Goal: Task Accomplishment & Management: Use online tool/utility

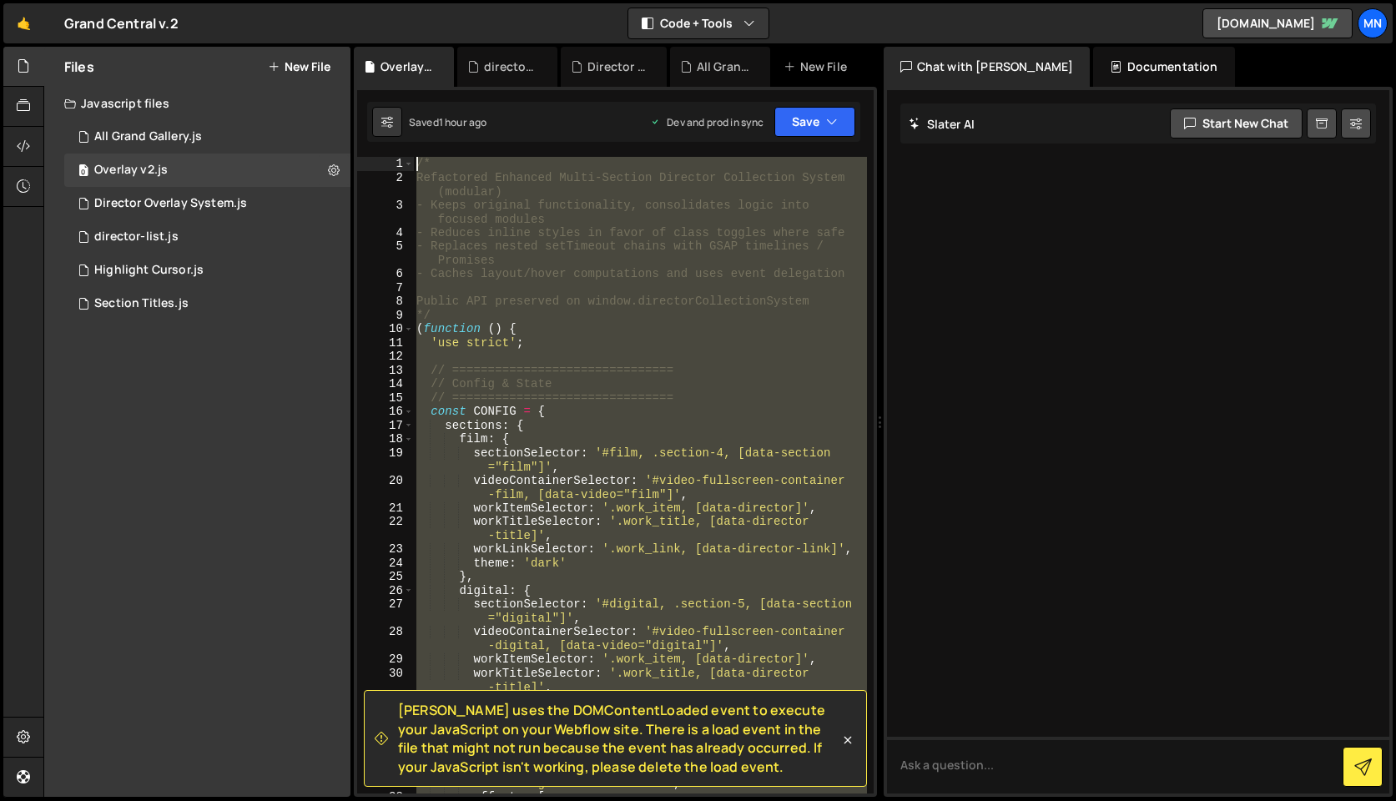
drag, startPoint x: 483, startPoint y: 573, endPoint x: 384, endPoint y: -131, distance: 711.0
click at [384, 0] on html "Projects [GEOGRAPHIC_DATA] Blog [GEOGRAPHIC_DATA] Projects Your Teams Invite te…" at bounding box center [698, 400] width 1396 height 801
type textarea "/* Refactored Enhanced Multi-Section Director Collection System (modular)"
paste textarea
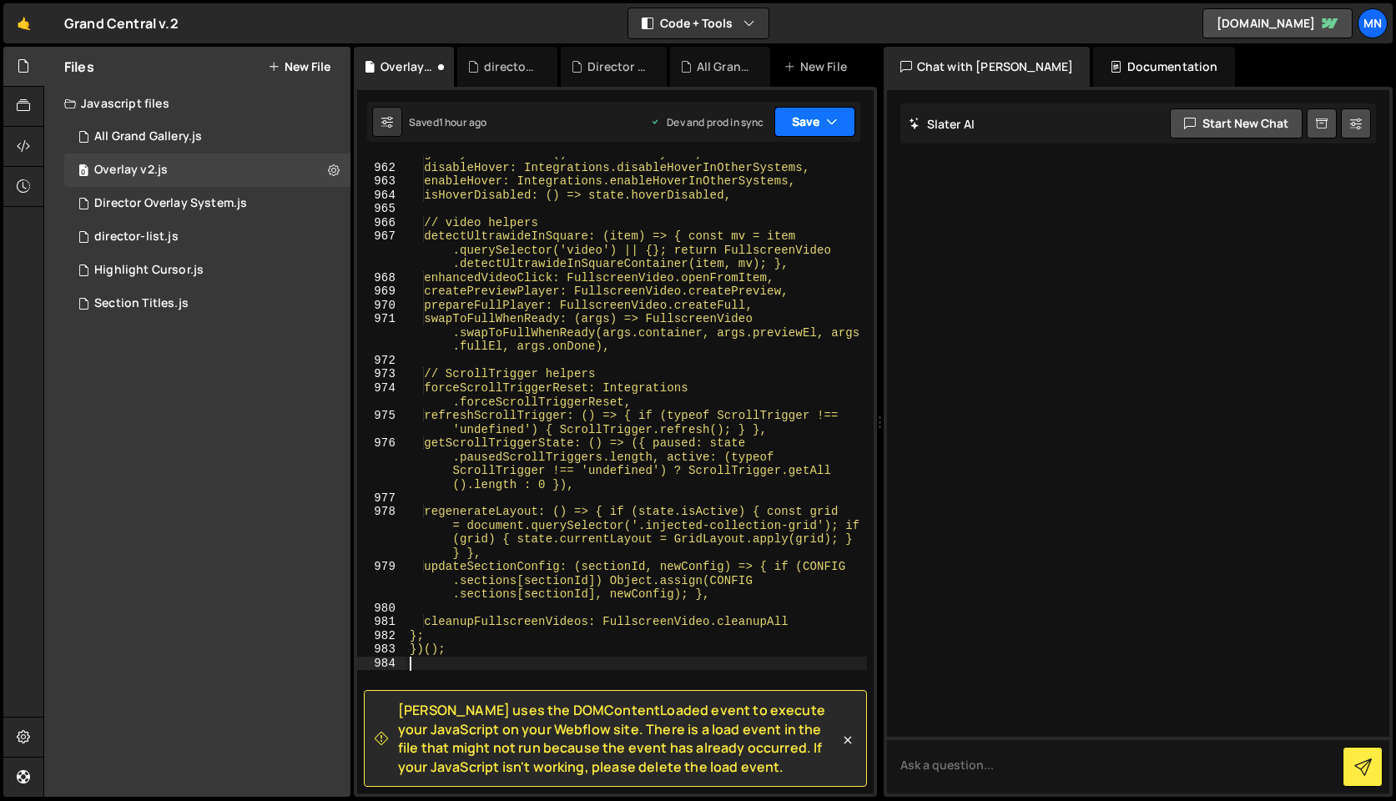
click at [822, 107] on button "Save" at bounding box center [814, 122] width 81 height 30
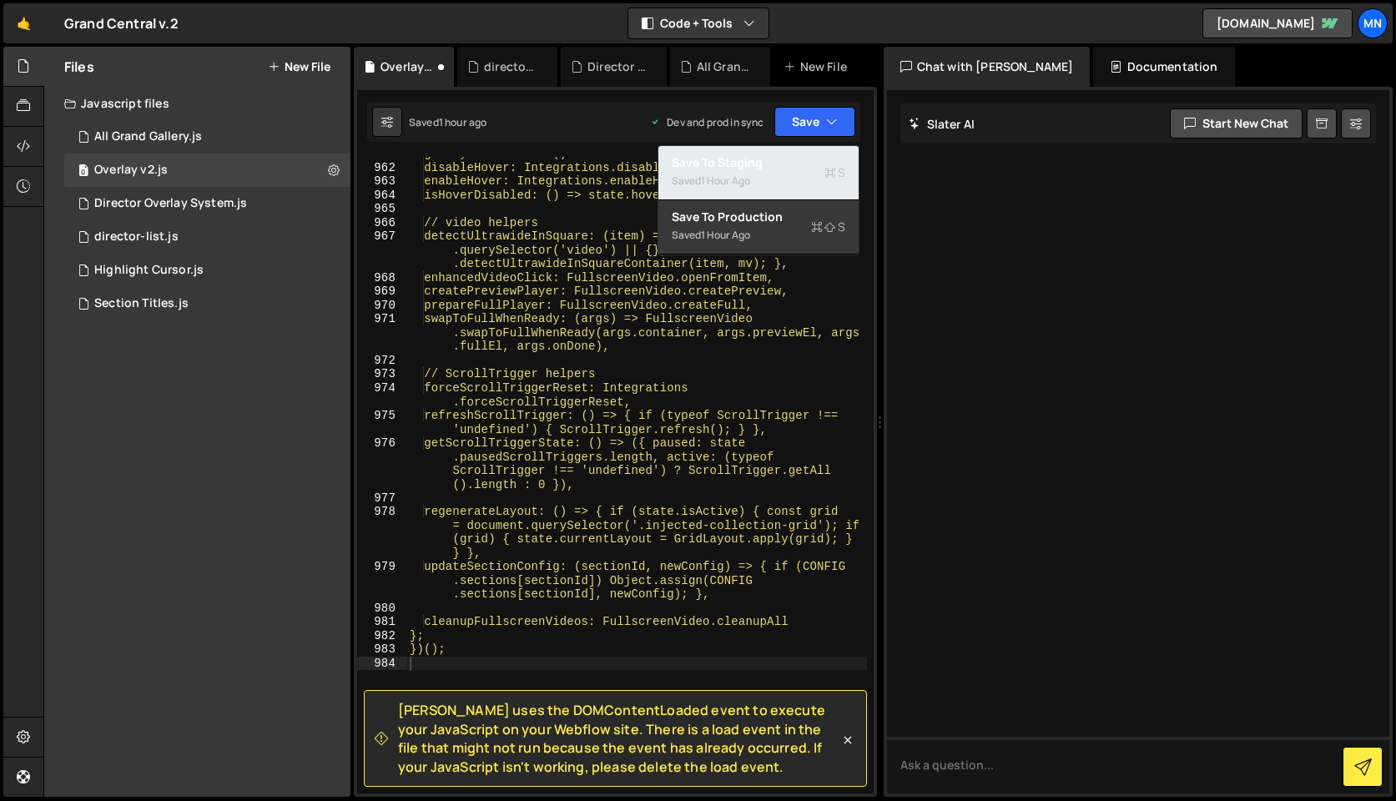
drag, startPoint x: 776, startPoint y: 177, endPoint x: 804, endPoint y: 146, distance: 41.9
click at [777, 176] on div "Saved 1 hour ago" at bounding box center [759, 181] width 174 height 20
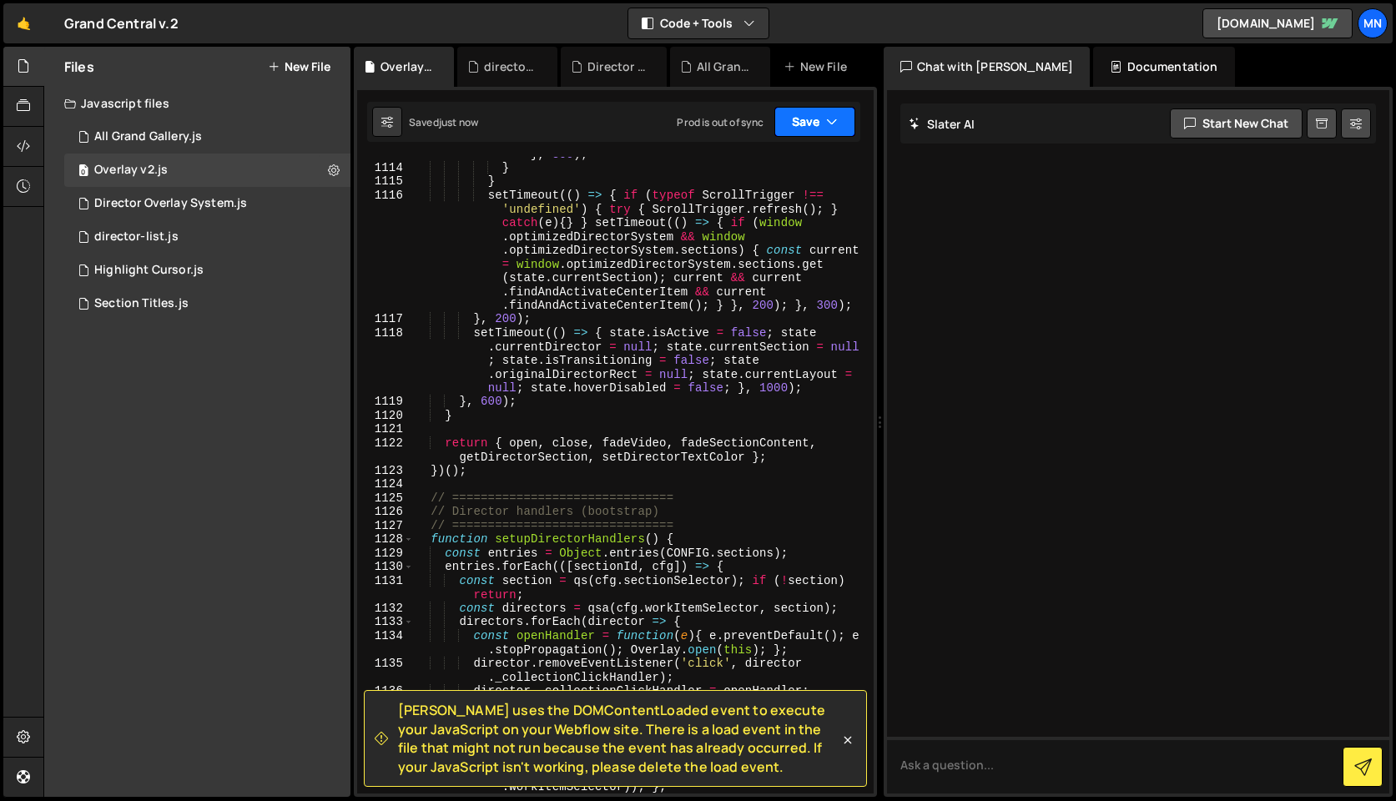
click at [813, 125] on button "Save" at bounding box center [814, 122] width 81 height 30
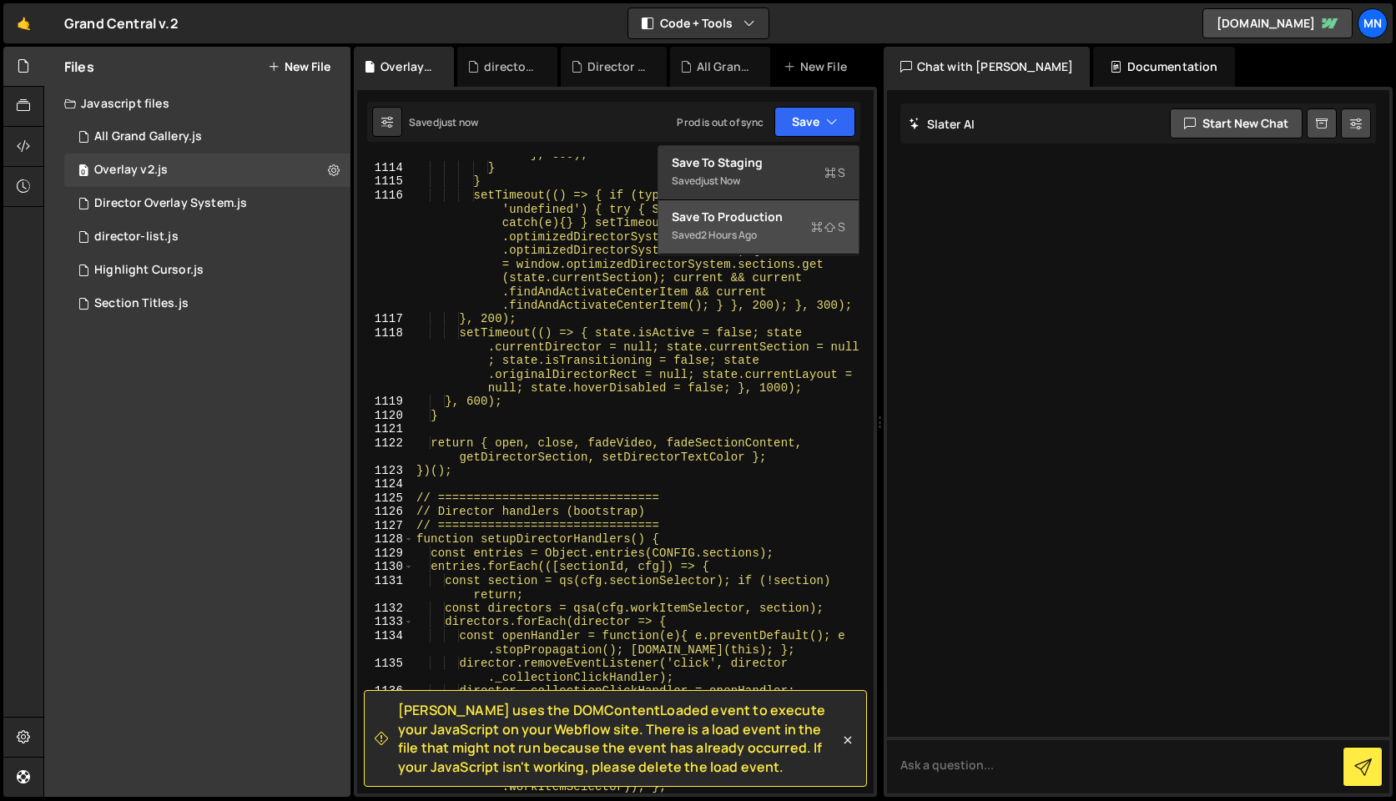
click at [780, 238] on div "Saved 2 hours ago" at bounding box center [759, 235] width 174 height 20
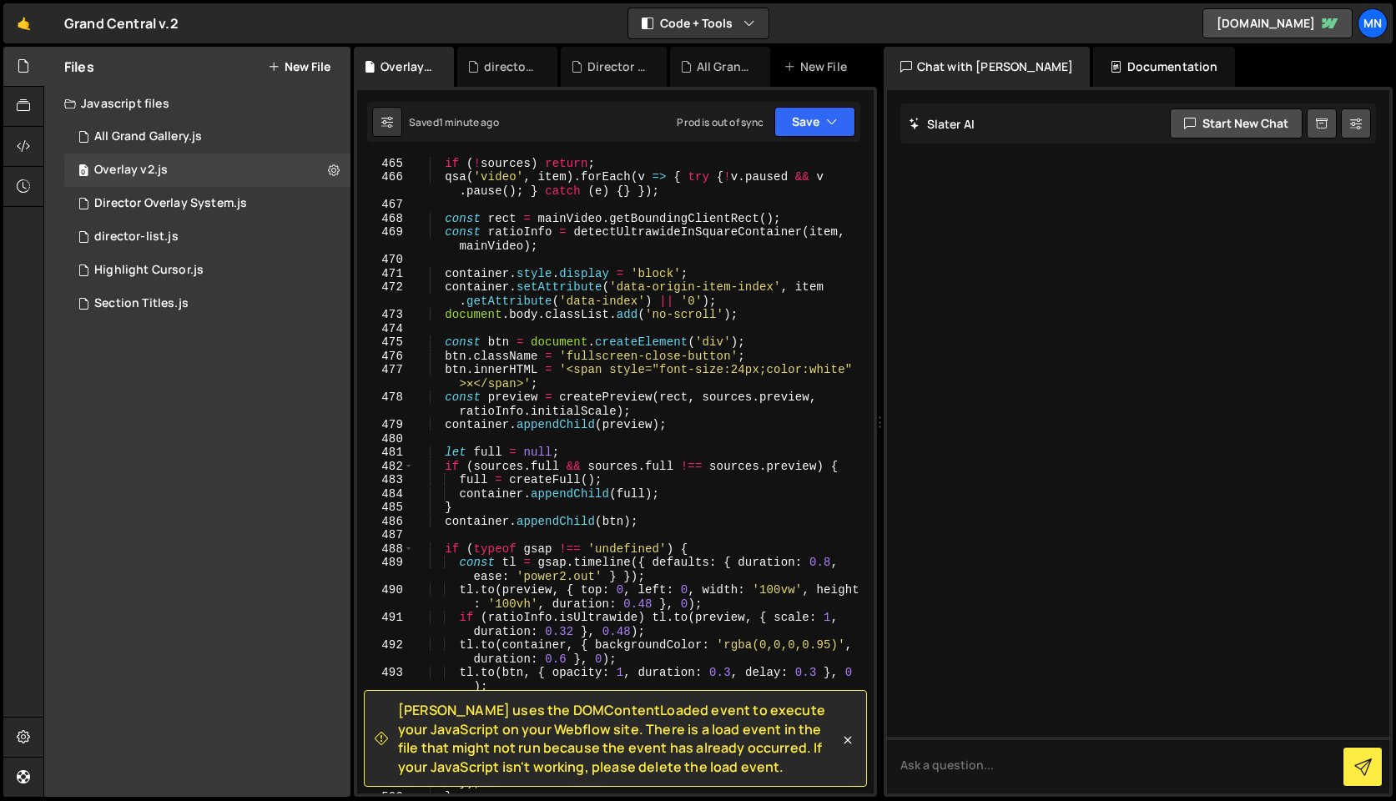
scroll to position [0, 0]
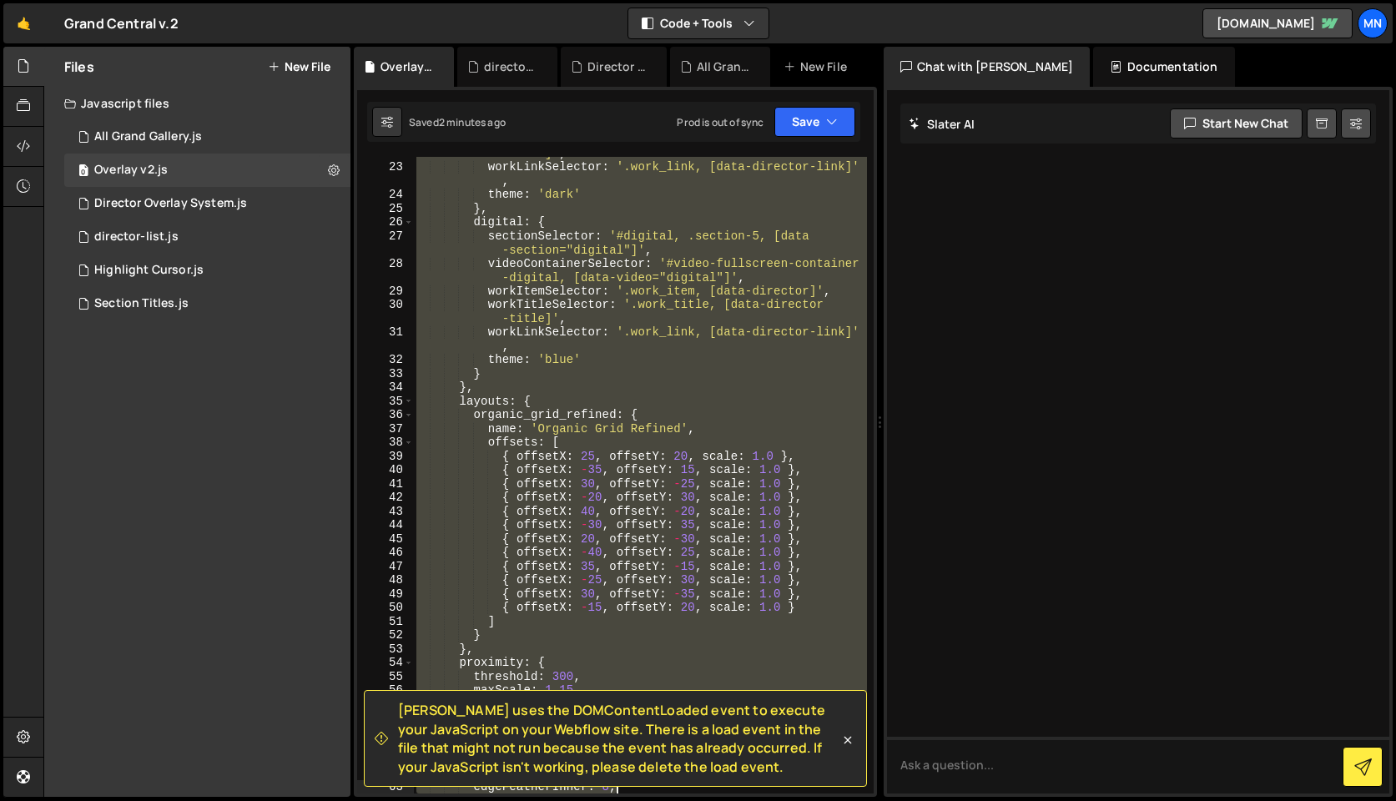
drag, startPoint x: 415, startPoint y: 162, endPoint x: 766, endPoint y: 744, distance: 679.5
click at [743, 800] on div "Hold on a sec... Are you certain you wish to leave this page? Any changes you'v…" at bounding box center [698, 400] width 1396 height 801
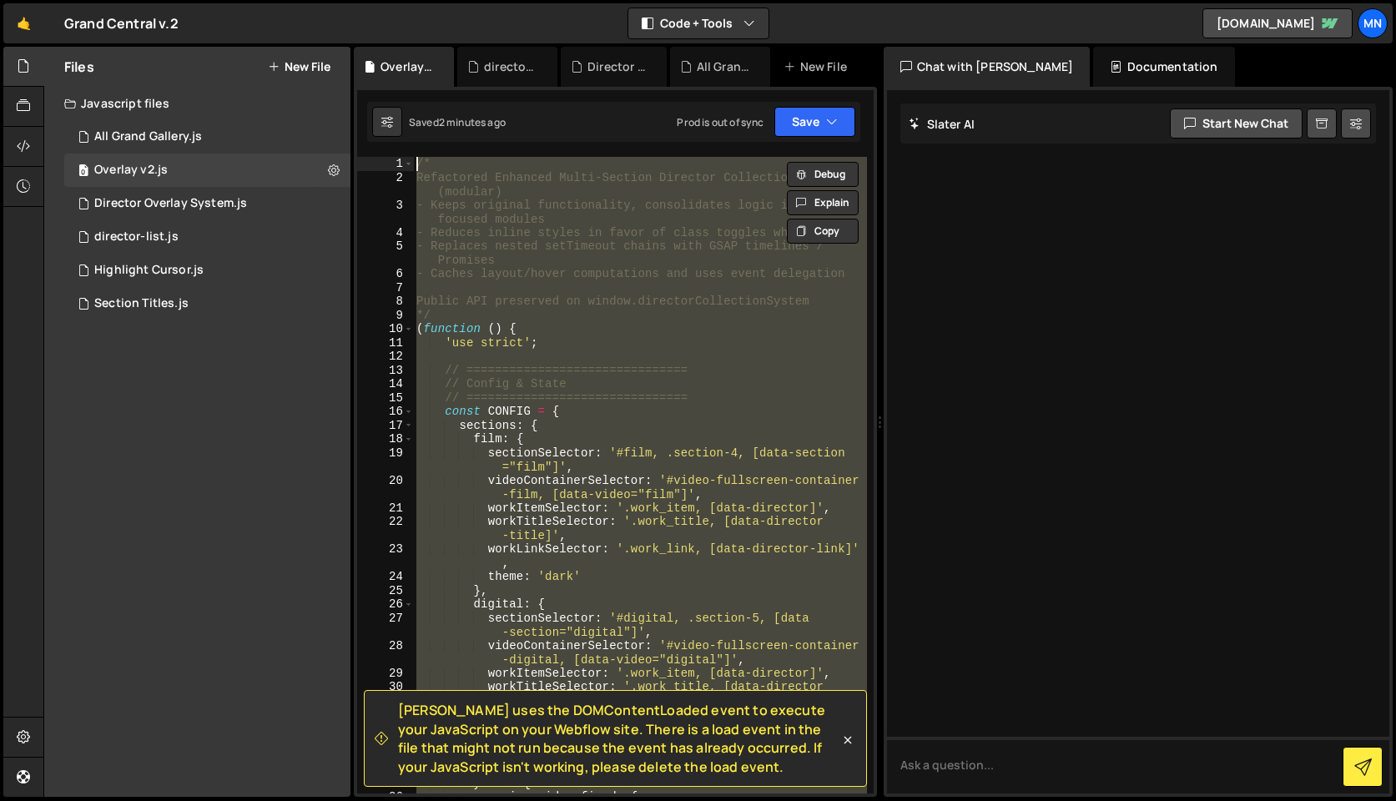
drag, startPoint x: 515, startPoint y: 571, endPoint x: 352, endPoint y: -131, distance: 720.1
click at [352, 0] on html "Projects [GEOGRAPHIC_DATA] Blog [GEOGRAPHIC_DATA] Projects Your Teams Invite te…" at bounding box center [698, 400] width 1396 height 801
type textarea "/* Refactored Enhanced Multi-Section Director Collection System (modular)"
paste textarea
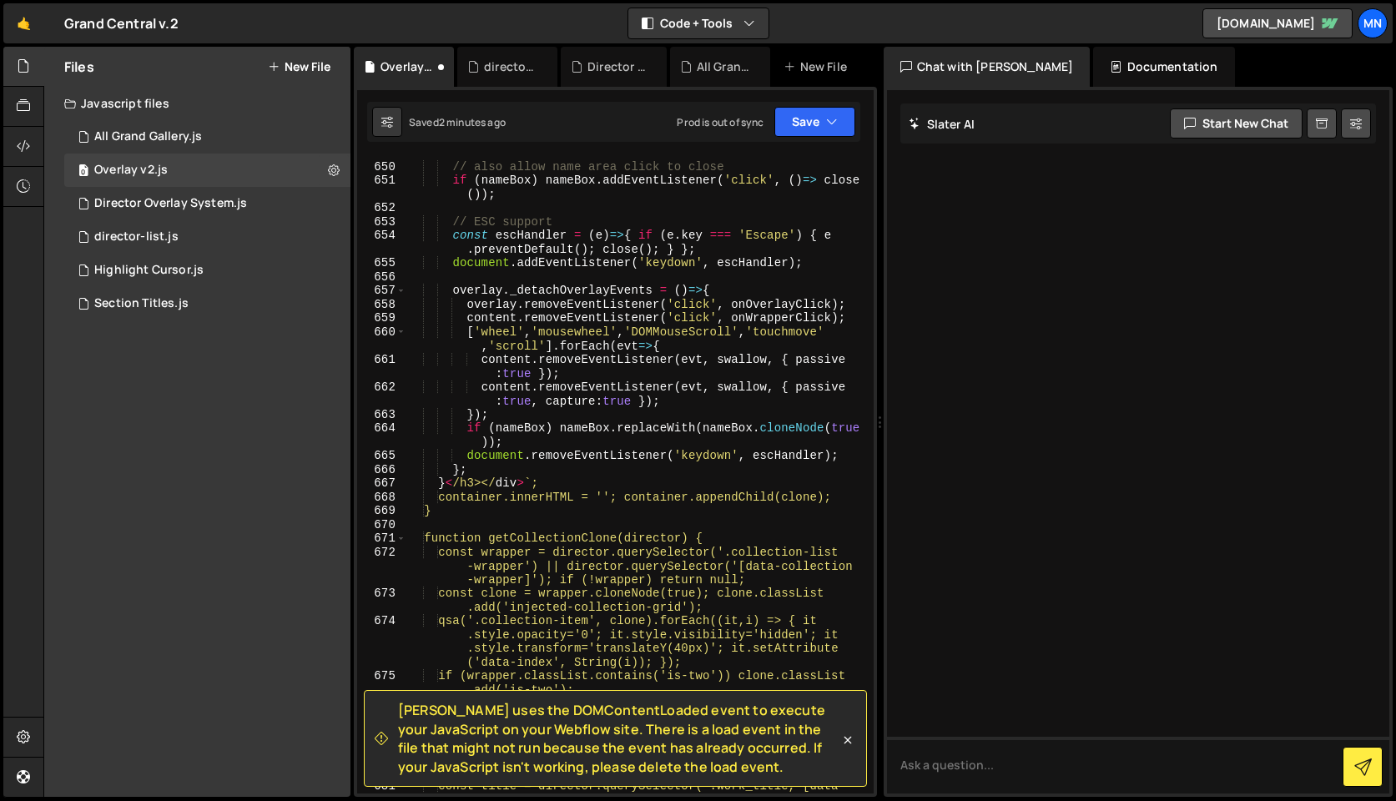
scroll to position [13488, 0]
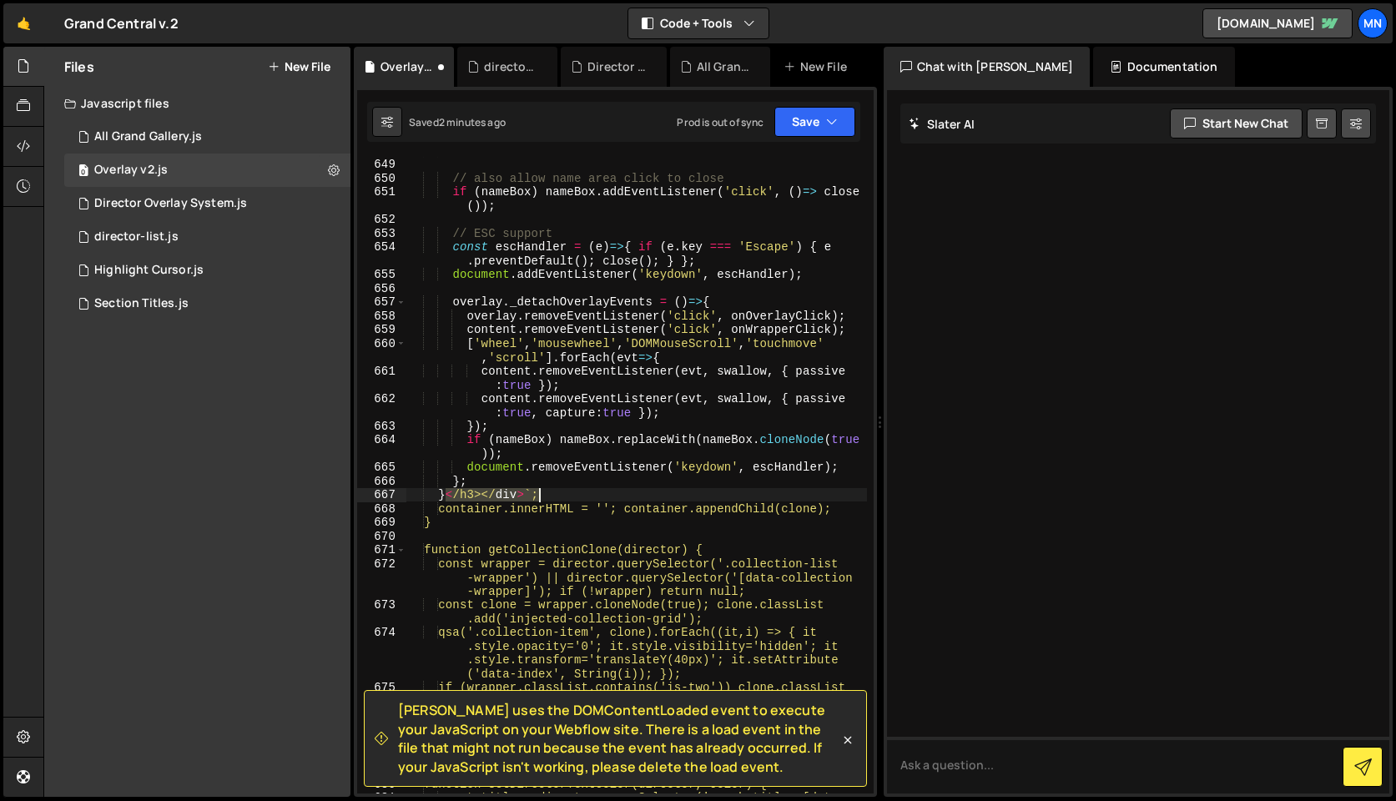
drag, startPoint x: 446, startPoint y: 494, endPoint x: 558, endPoint y: 494, distance: 111.8
click at [558, 494] on div "}) ; // also allow name area click to close if ( nameBox ) nameBox . addEventLi…" at bounding box center [636, 489] width 460 height 692
click at [601, 521] on div "}) ; // also allow name area click to close if ( nameBox ) nameBox . addEventLi…" at bounding box center [636, 489] width 460 height 692
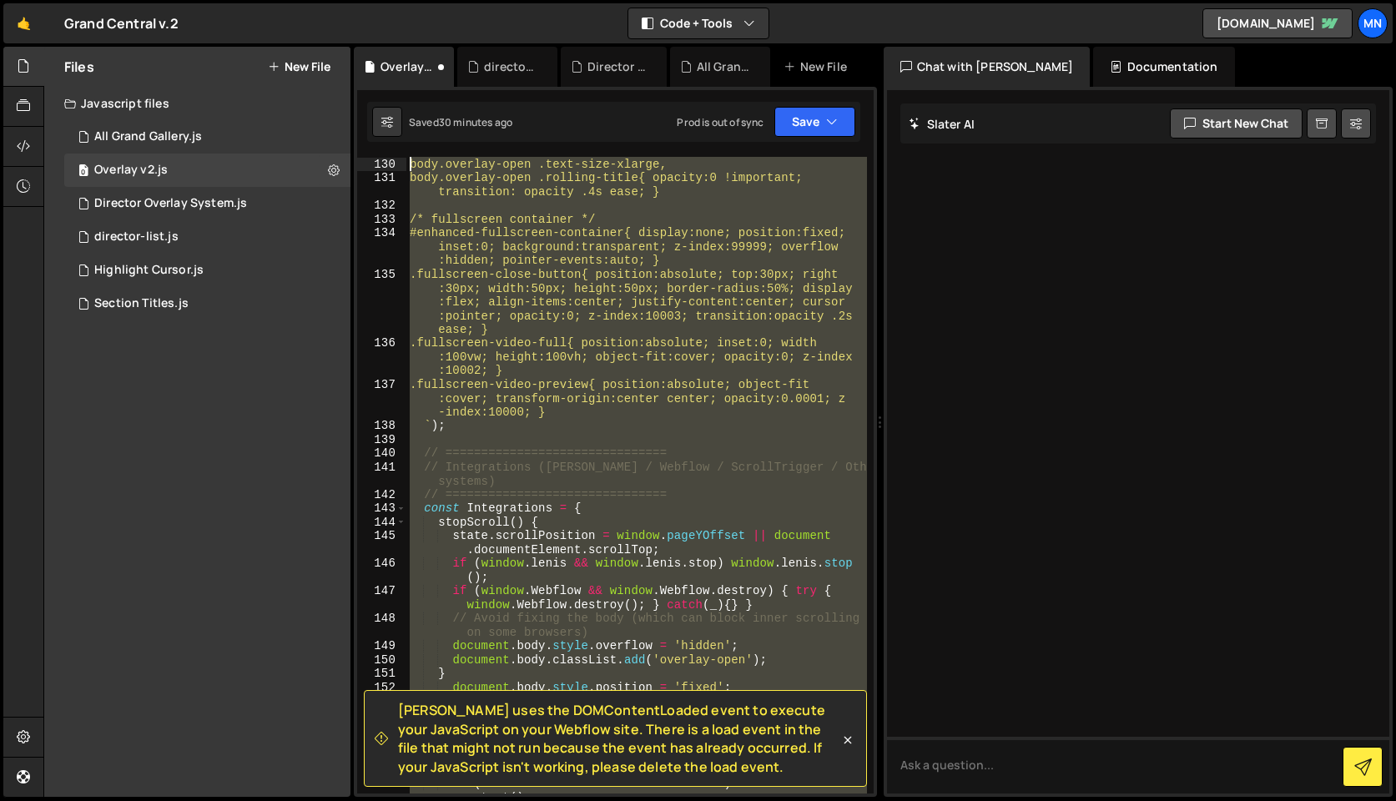
scroll to position [0, 0]
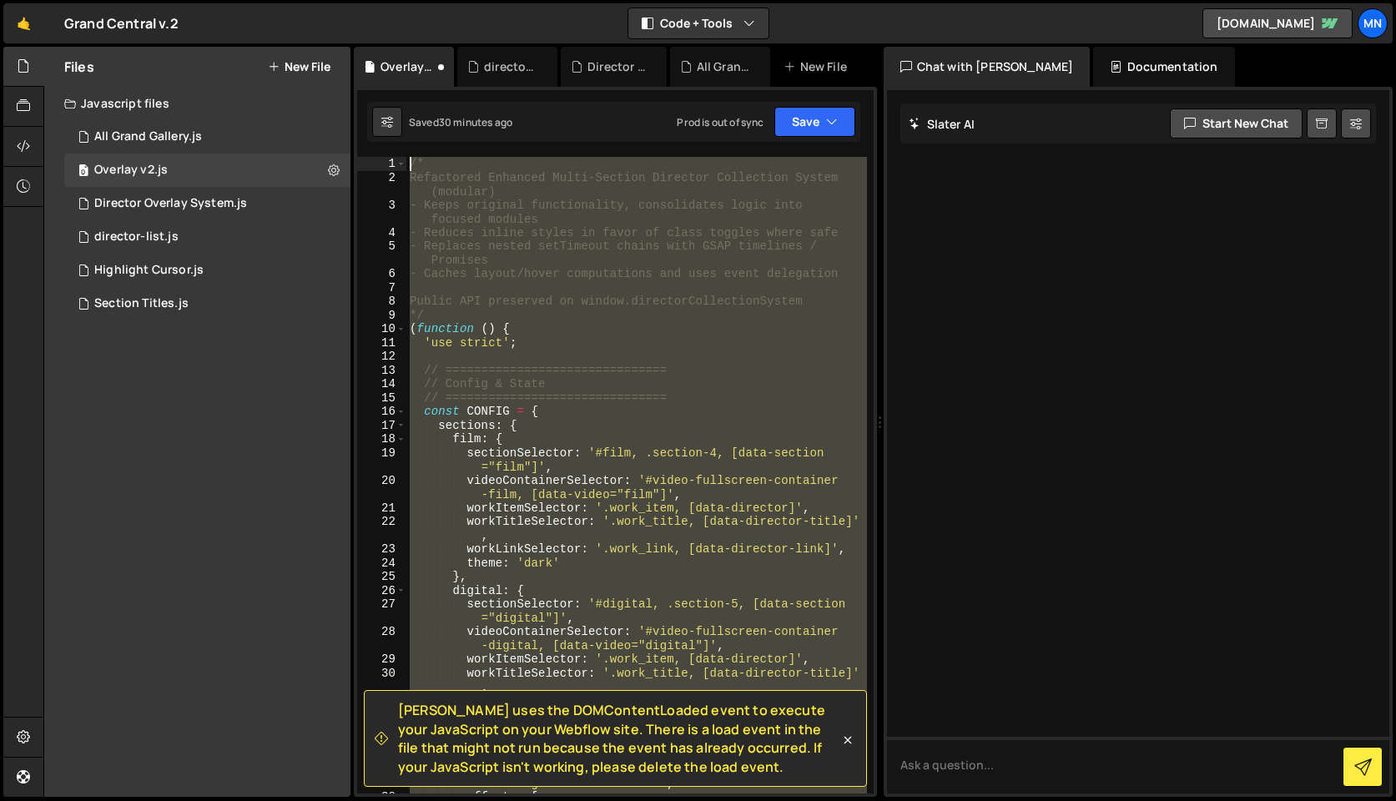
drag, startPoint x: 457, startPoint y: 591, endPoint x: 373, endPoint y: -131, distance: 727.3
click at [373, 0] on html "Projects [GEOGRAPHIC_DATA] Blog [GEOGRAPHIC_DATA] Projects Your Teams Invite te…" at bounding box center [698, 400] width 1396 height 801
type textarea "/* Refactored Enhanced Multi-Section Director Collection System (modular)"
paste textarea
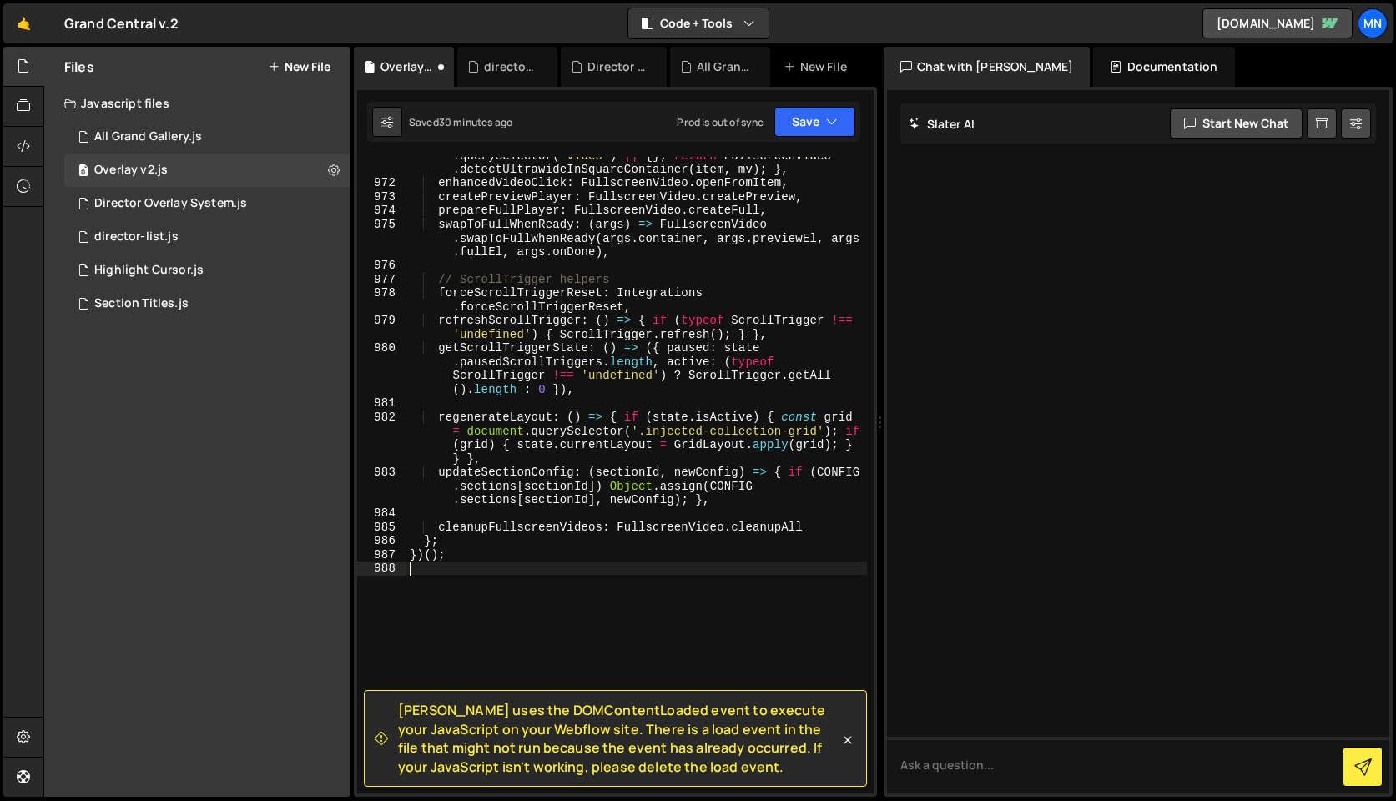
scroll to position [21491, 0]
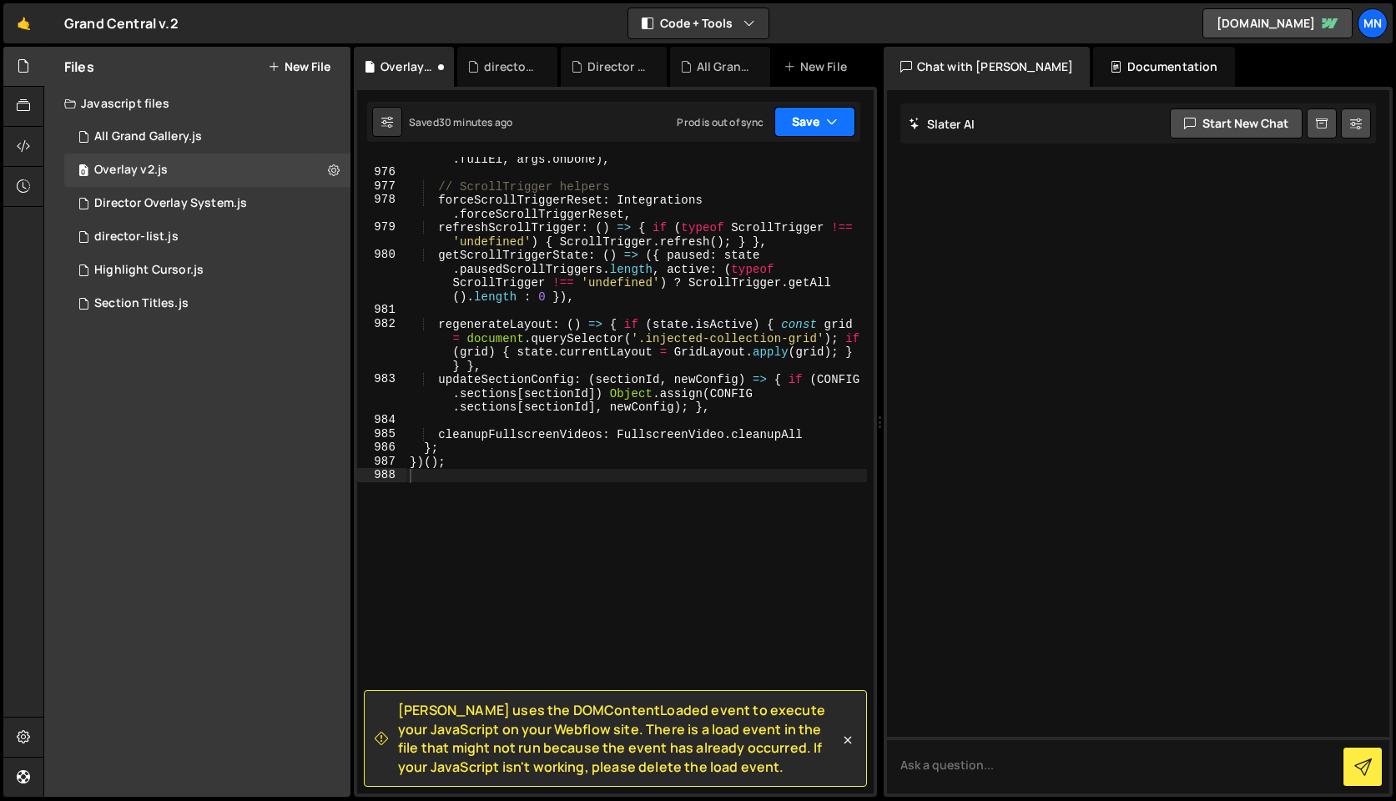
click at [810, 124] on button "Save" at bounding box center [814, 122] width 81 height 30
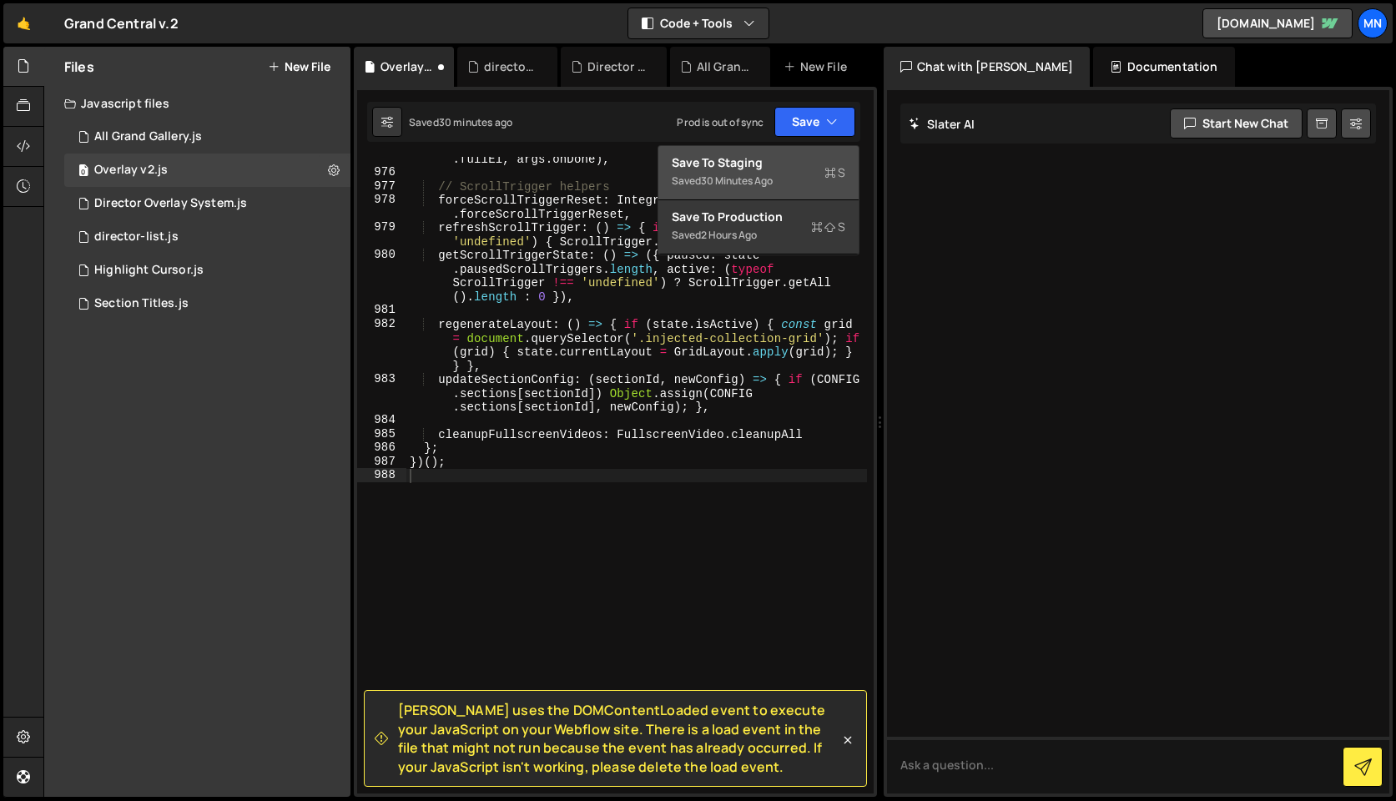
click at [779, 171] on div "Saved 30 minutes ago" at bounding box center [759, 181] width 174 height 20
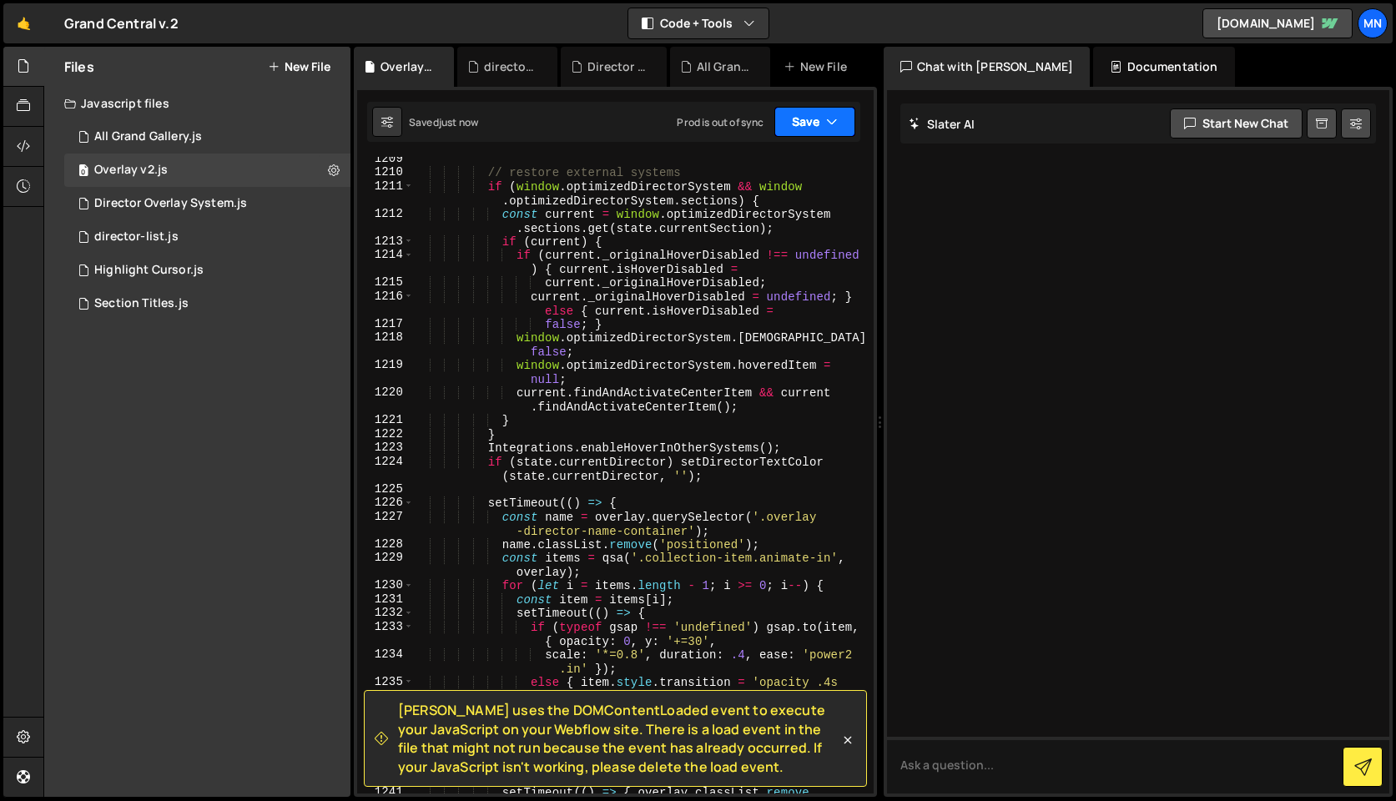
click at [812, 111] on button "Save" at bounding box center [814, 122] width 81 height 30
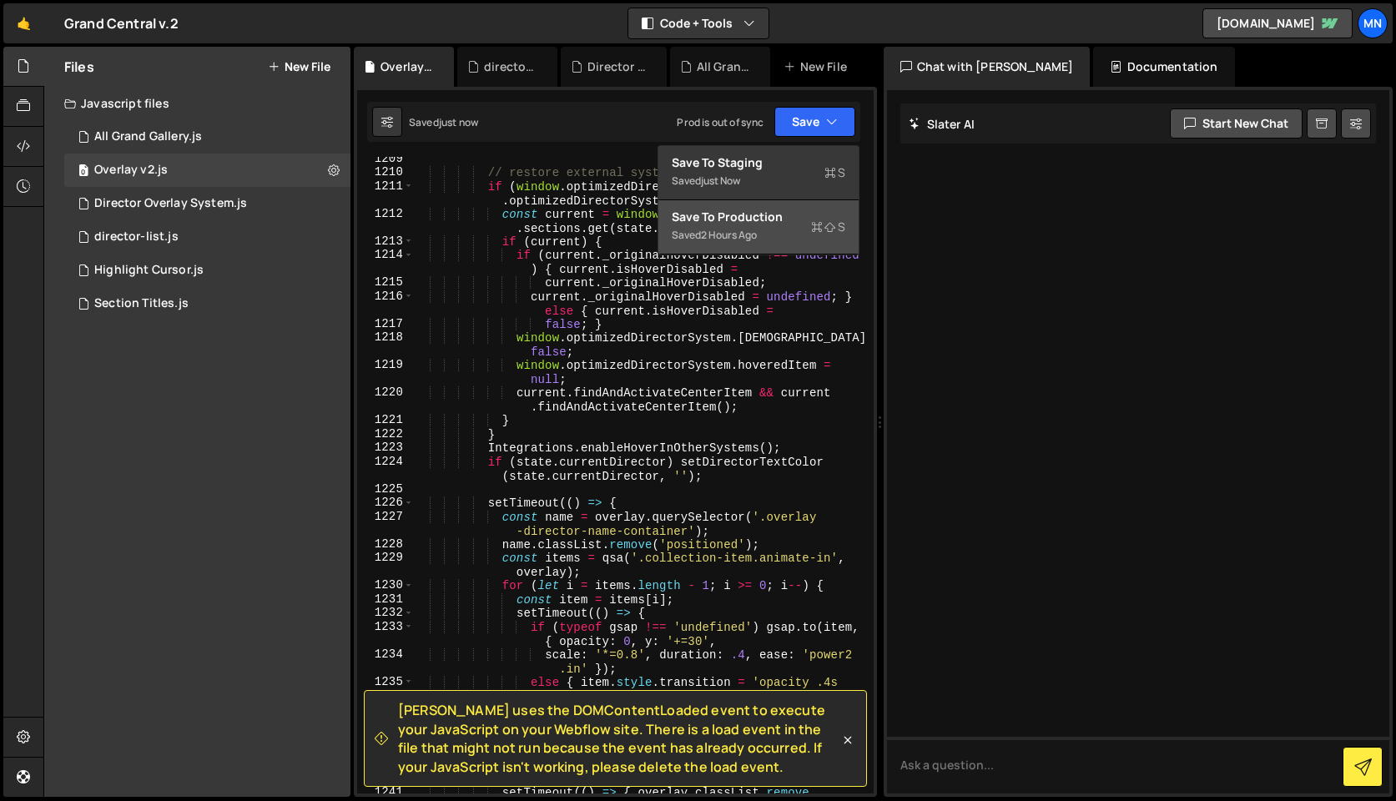
click at [784, 241] on div "Saved 2 hours ago" at bounding box center [759, 235] width 174 height 20
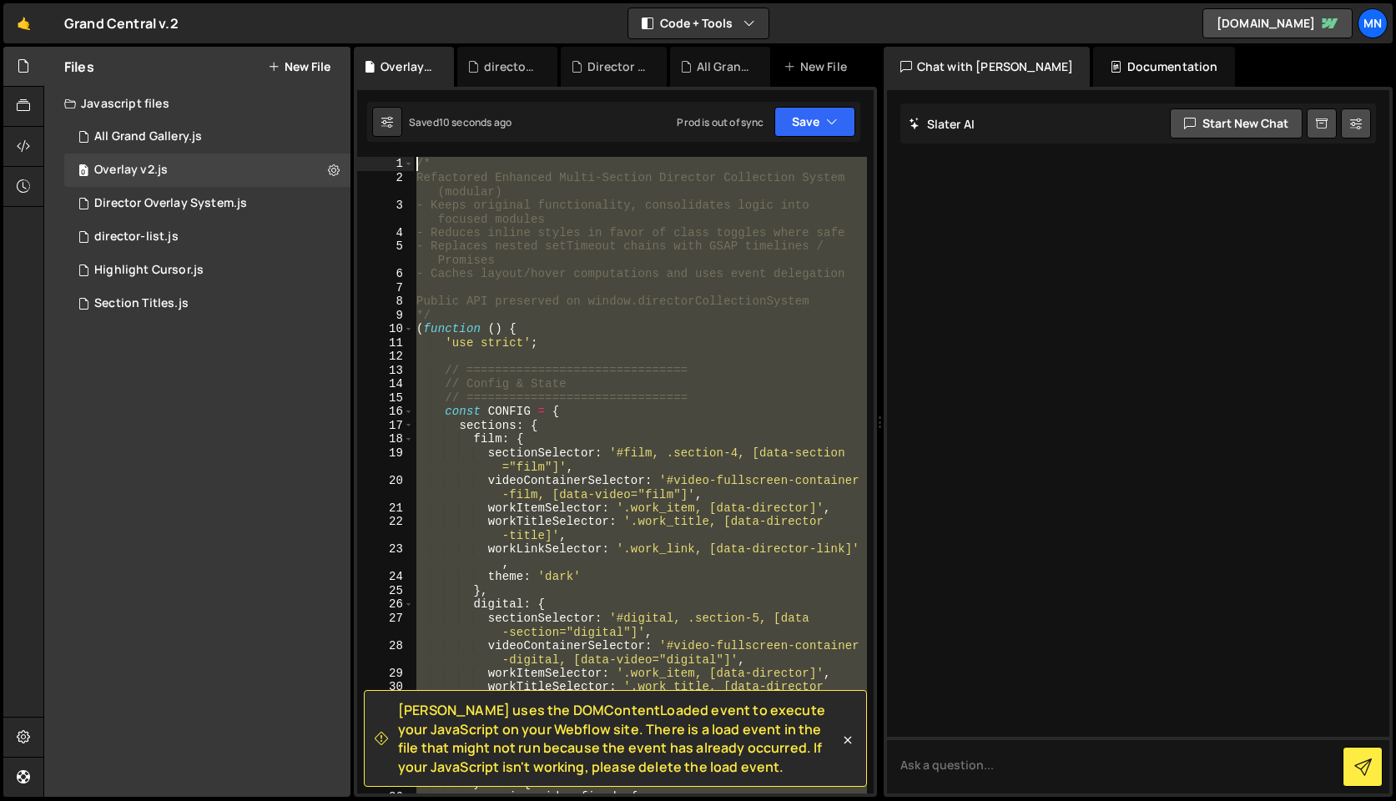
scroll to position [0, 0]
drag, startPoint x: 511, startPoint y: 536, endPoint x: 406, endPoint y: -79, distance: 624.4
click at [406, 0] on html "Projects [GEOGRAPHIC_DATA] Blog [GEOGRAPHIC_DATA] Projects Your Teams Invite te…" at bounding box center [698, 400] width 1396 height 801
type textarea "/* Refactored Enhanced Multi-Section Director Collection System (modular)"
paste textarea
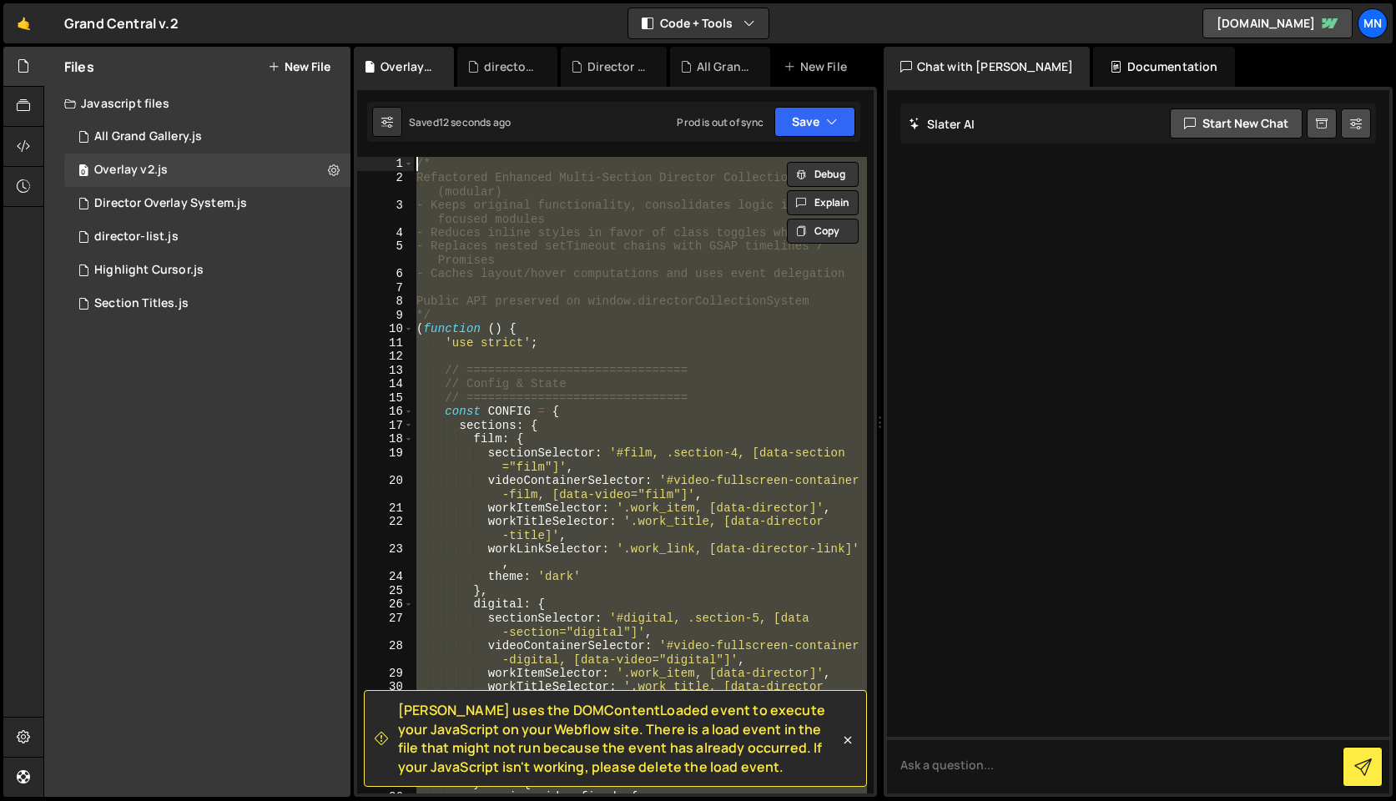
scroll to position [21303, 0]
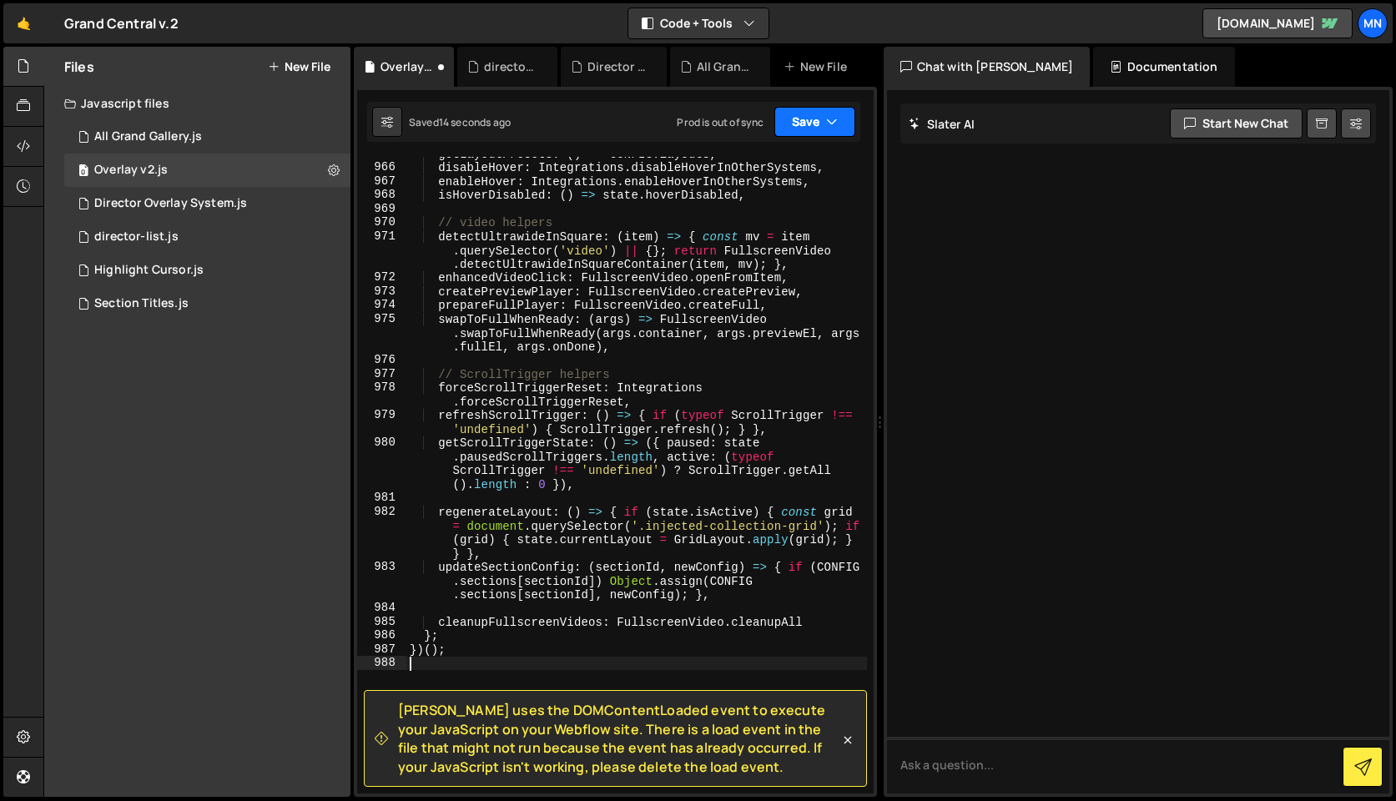
click at [822, 115] on button "Save" at bounding box center [814, 122] width 81 height 30
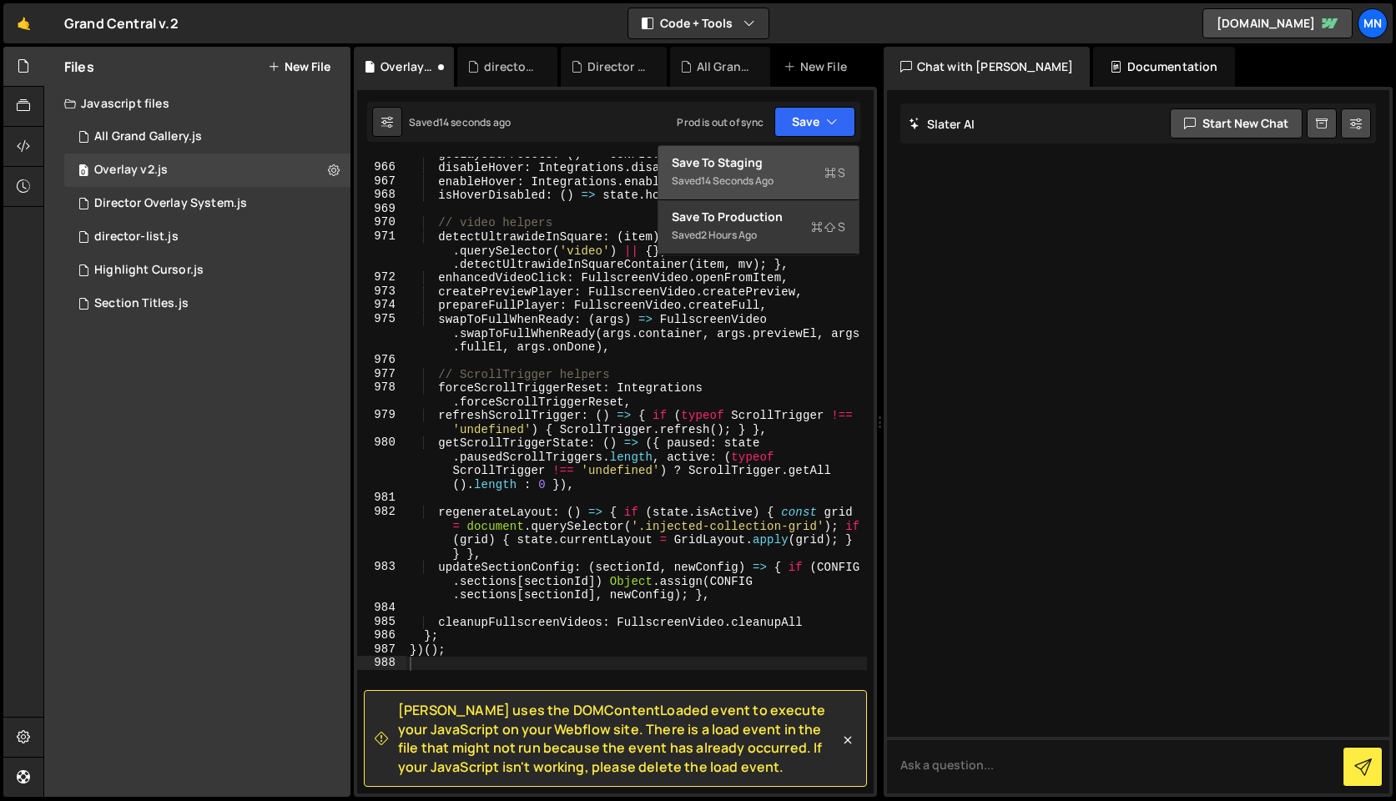
click at [807, 158] on div "Save to Staging S" at bounding box center [759, 162] width 174 height 17
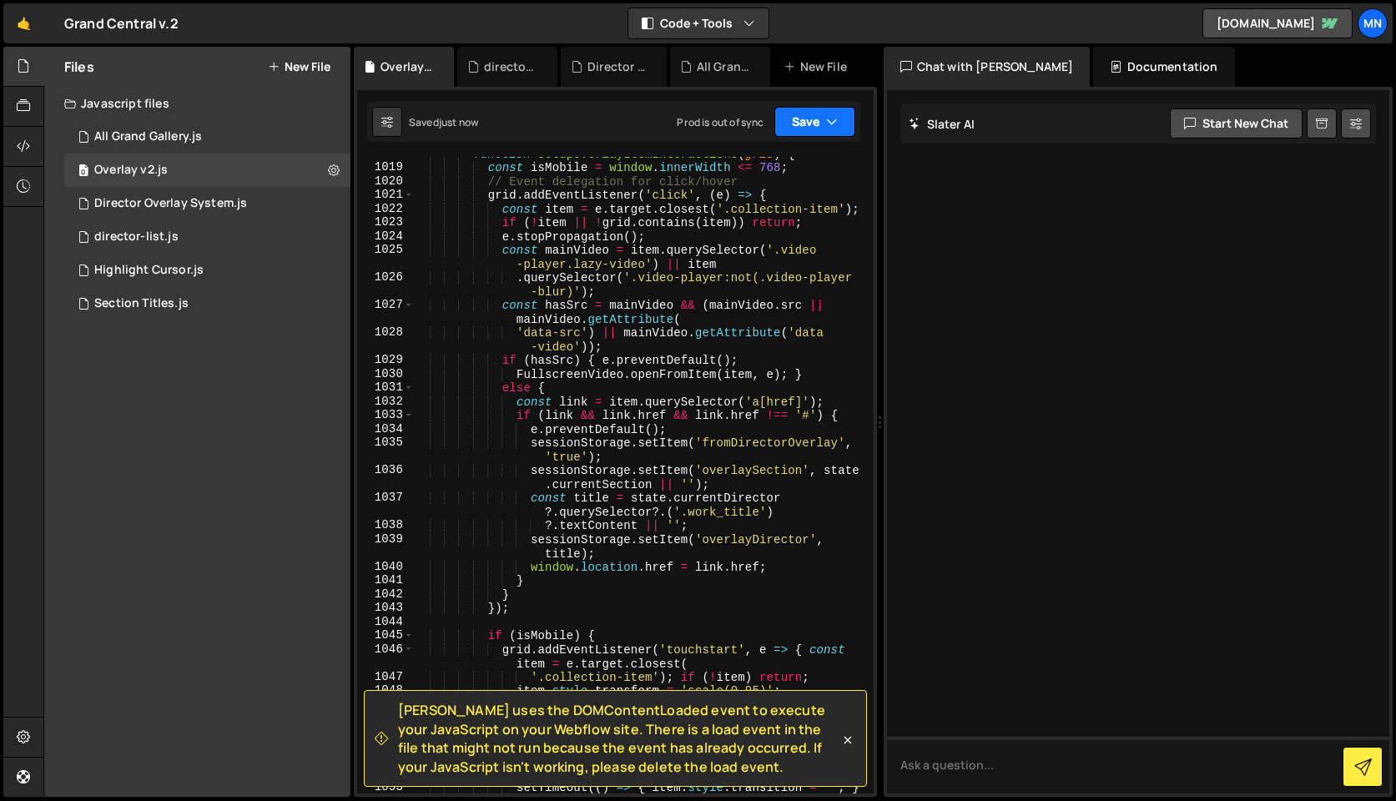
click at [830, 108] on button "Save" at bounding box center [814, 122] width 81 height 30
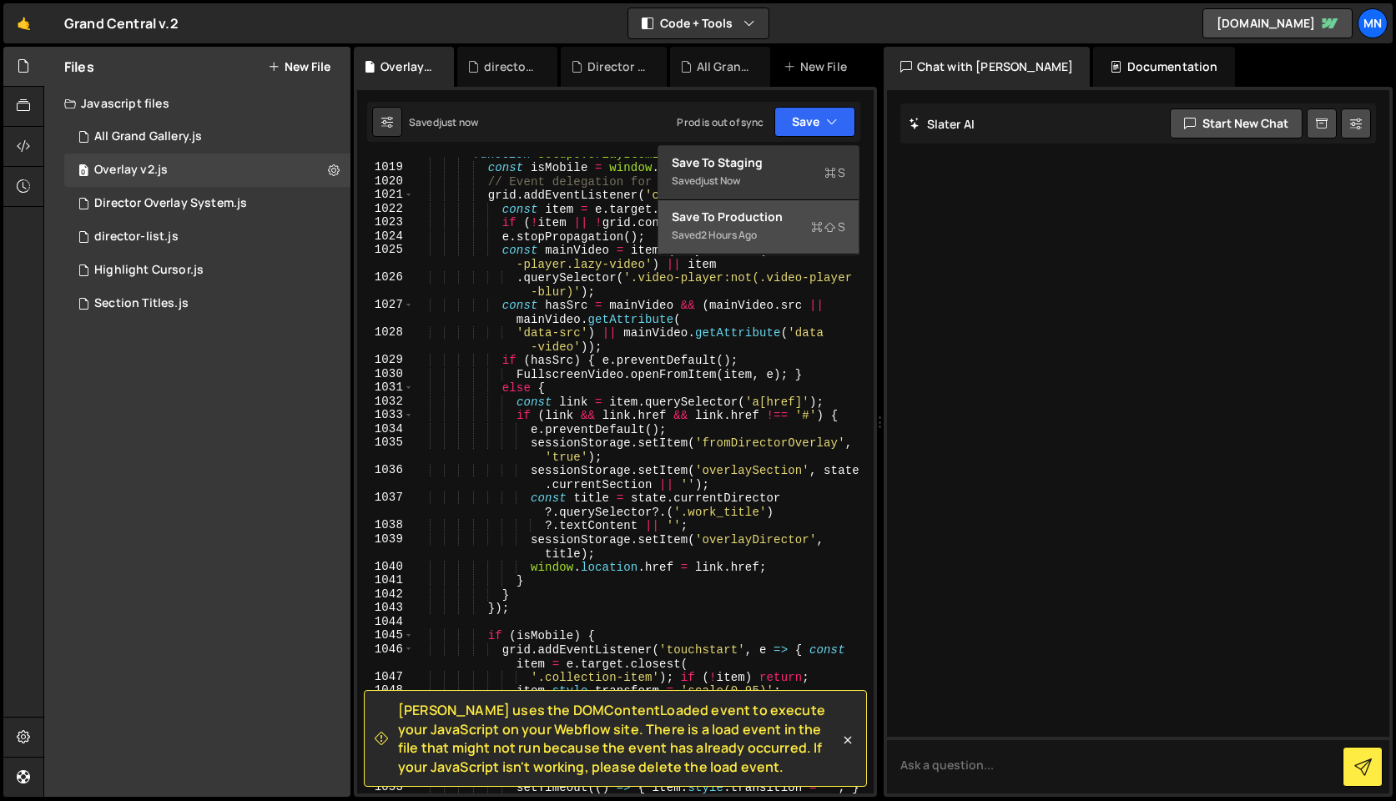
click at [775, 234] on div "Saved 2 hours ago" at bounding box center [759, 235] width 174 height 20
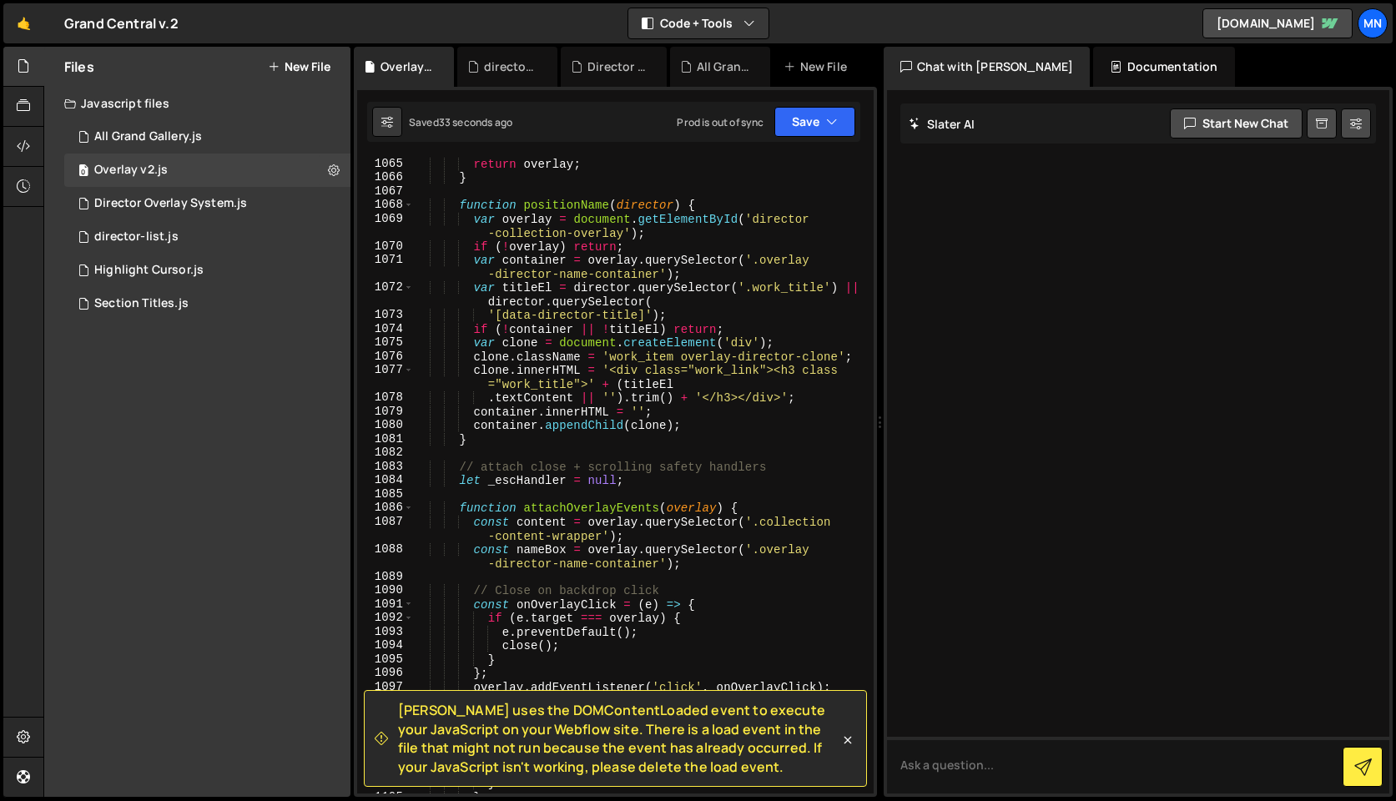
scroll to position [15524, 0]
